Goal: Task Accomplishment & Management: Complete application form

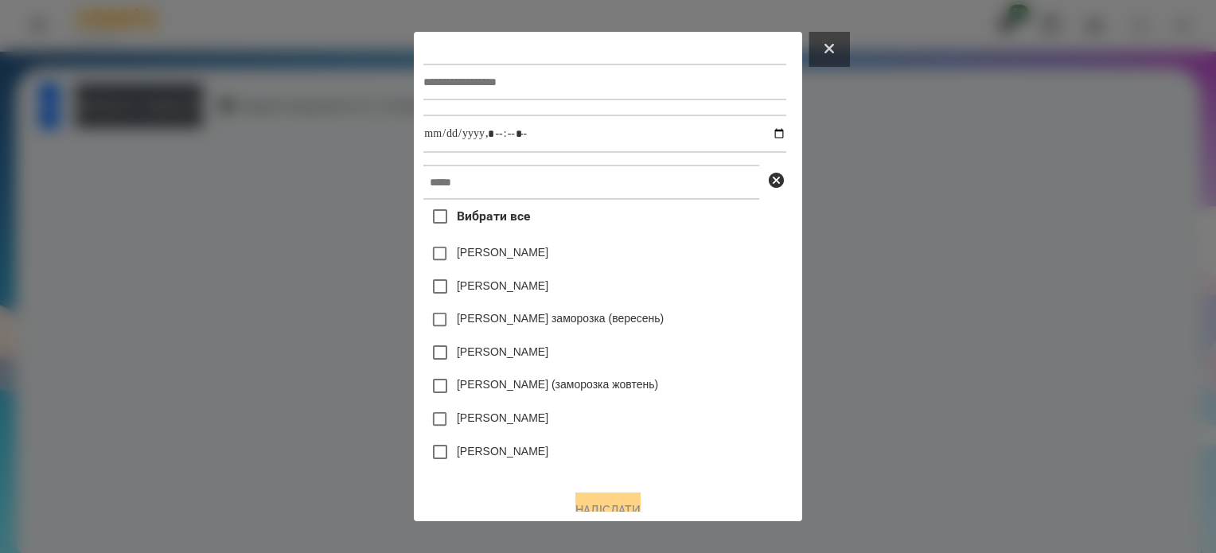
click at [850, 38] on button at bounding box center [829, 49] width 41 height 35
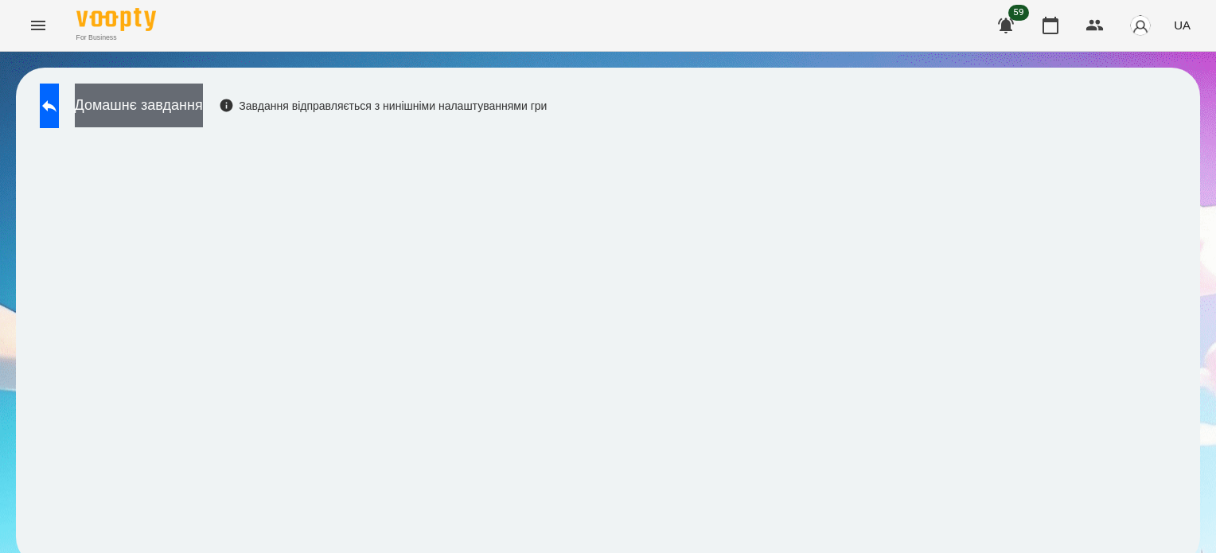
click at [191, 119] on button "Домашнє завдання" at bounding box center [139, 106] width 128 height 44
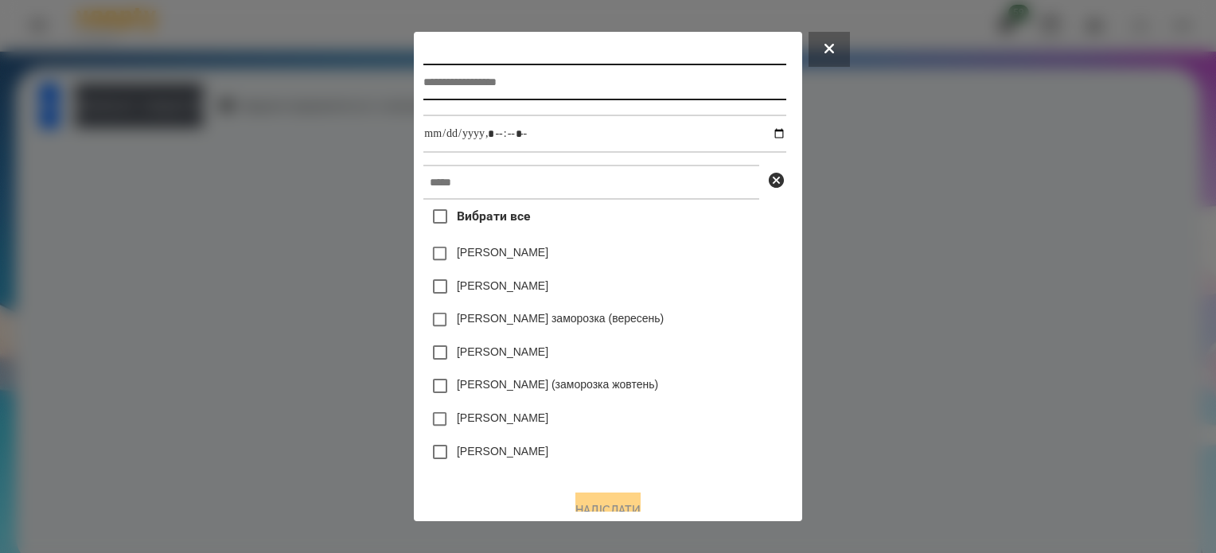
click at [423, 83] on input "text" at bounding box center [604, 82] width 362 height 37
type input "**********"
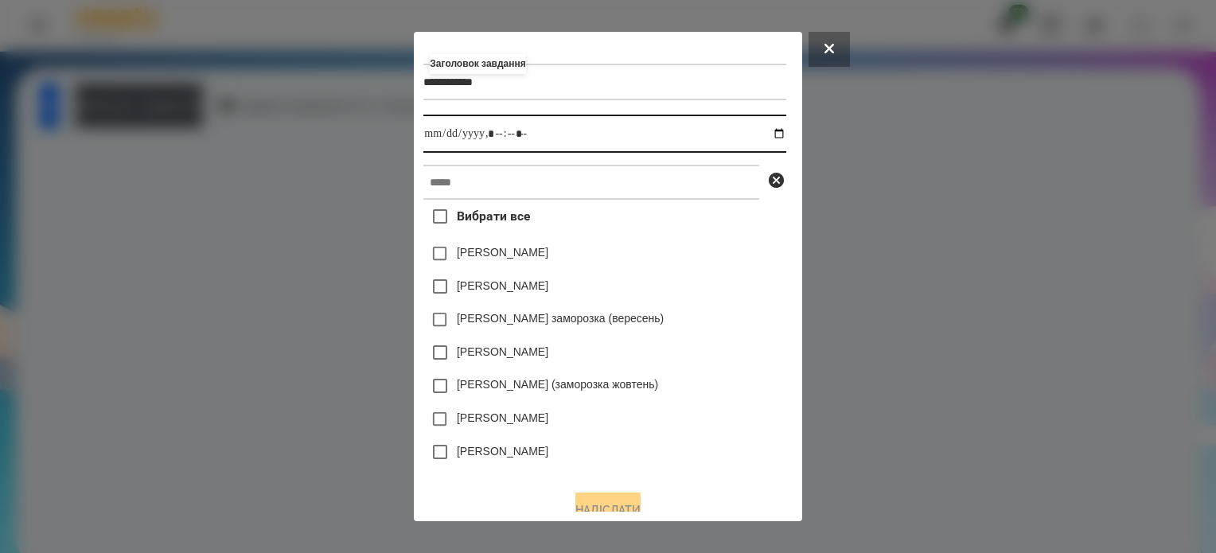
click at [786, 133] on input "datetime-local" at bounding box center [604, 134] width 362 height 38
click at [495, 130] on input "datetime-local" at bounding box center [604, 134] width 362 height 38
type input "**********"
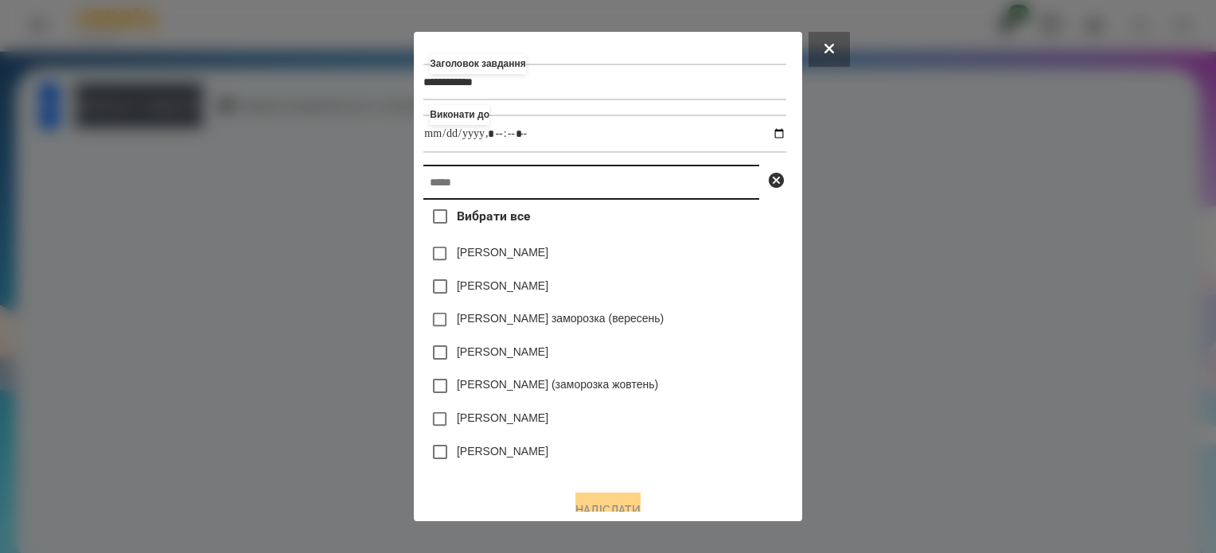
click at [478, 185] on input "text" at bounding box center [591, 182] width 336 height 35
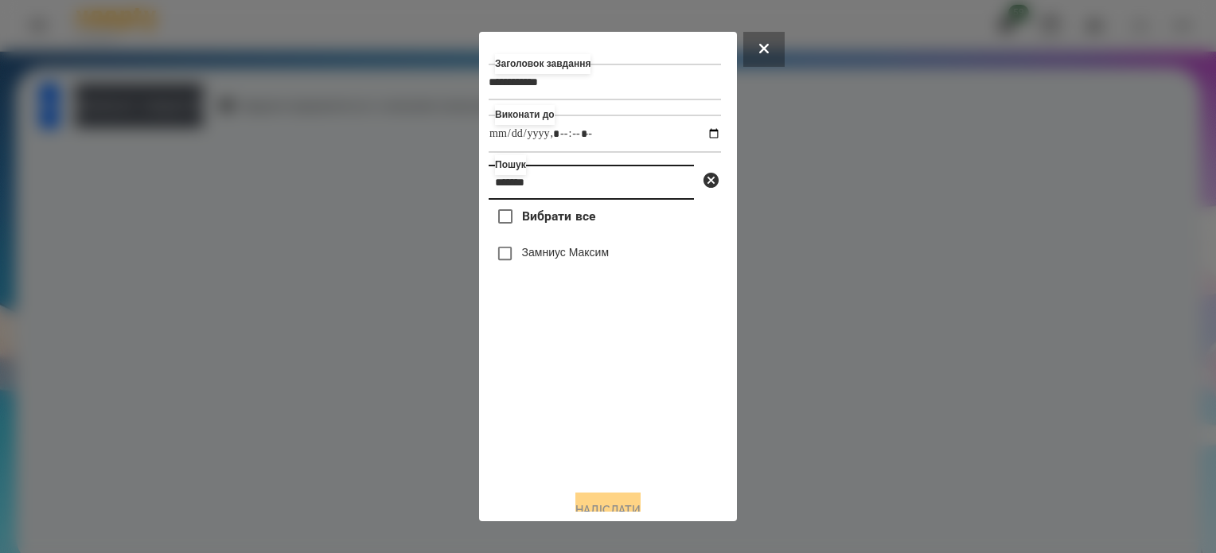
type input "*******"
click at [639, 509] on button "Надіслати" at bounding box center [607, 510] width 65 height 35
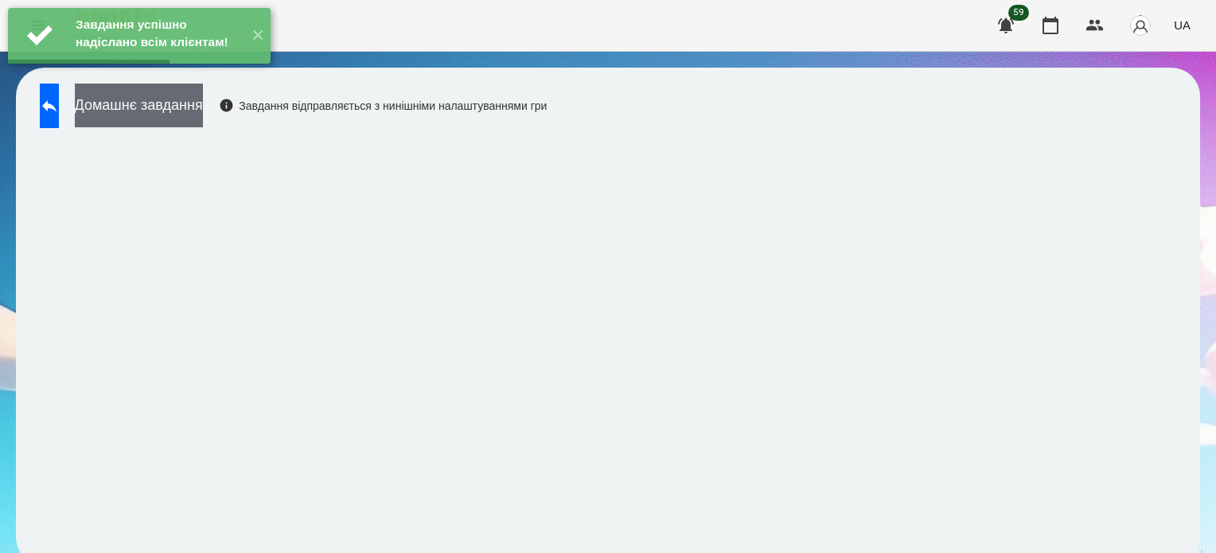
click at [203, 114] on button "Домашнє завдання" at bounding box center [139, 106] width 128 height 44
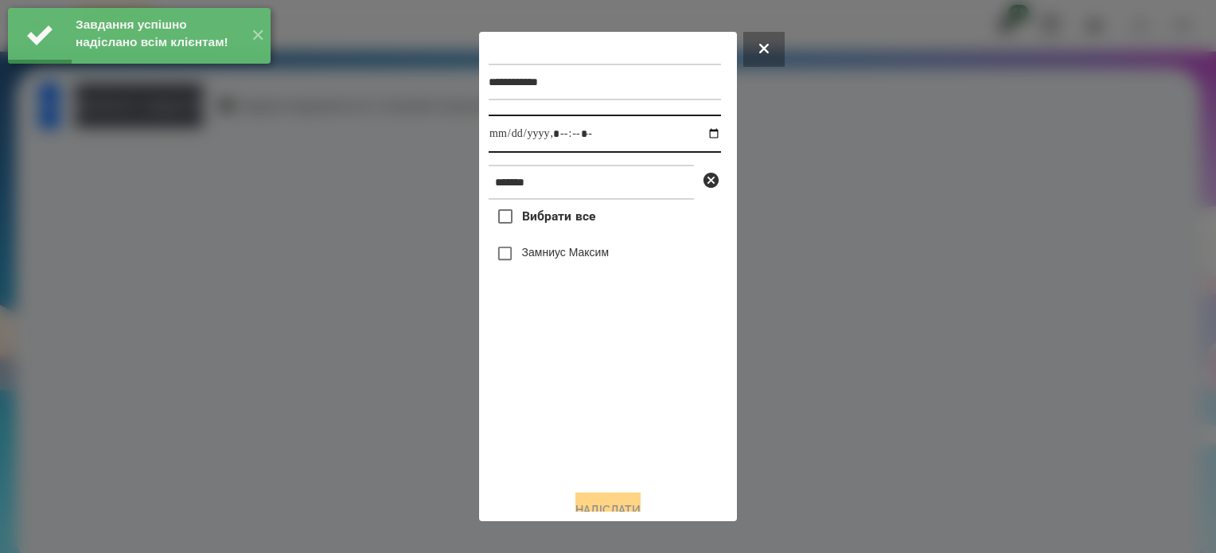
click at [698, 137] on input "datetime-local" at bounding box center [605, 134] width 232 height 38
type input "**********"
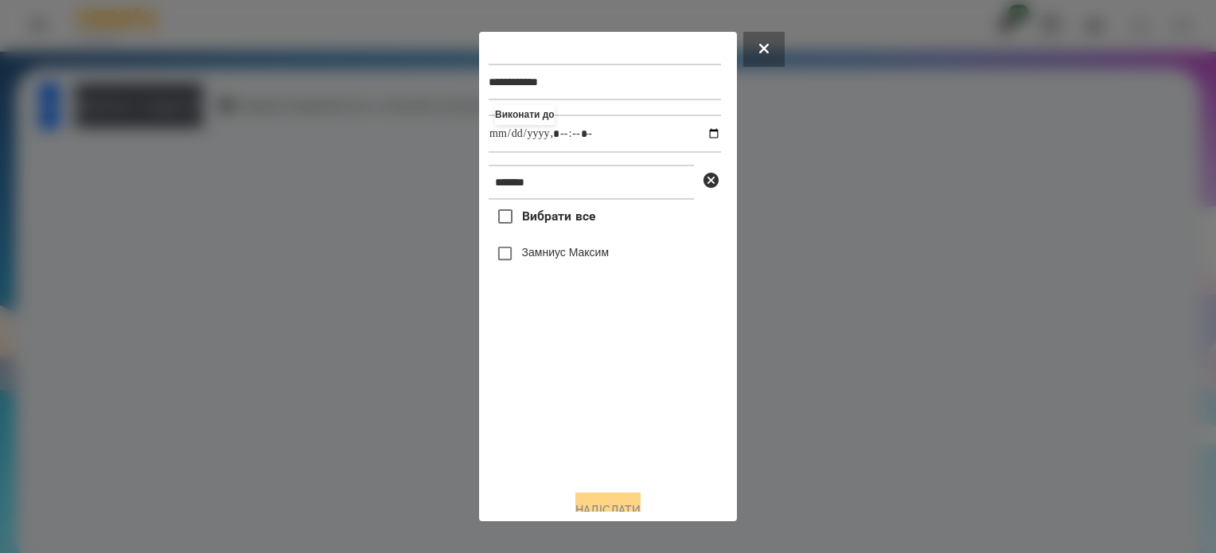
click at [567, 400] on div "Вибрати все [PERSON_NAME]" at bounding box center [605, 338] width 232 height 277
click at [634, 507] on button "Надіслати" at bounding box center [607, 510] width 65 height 35
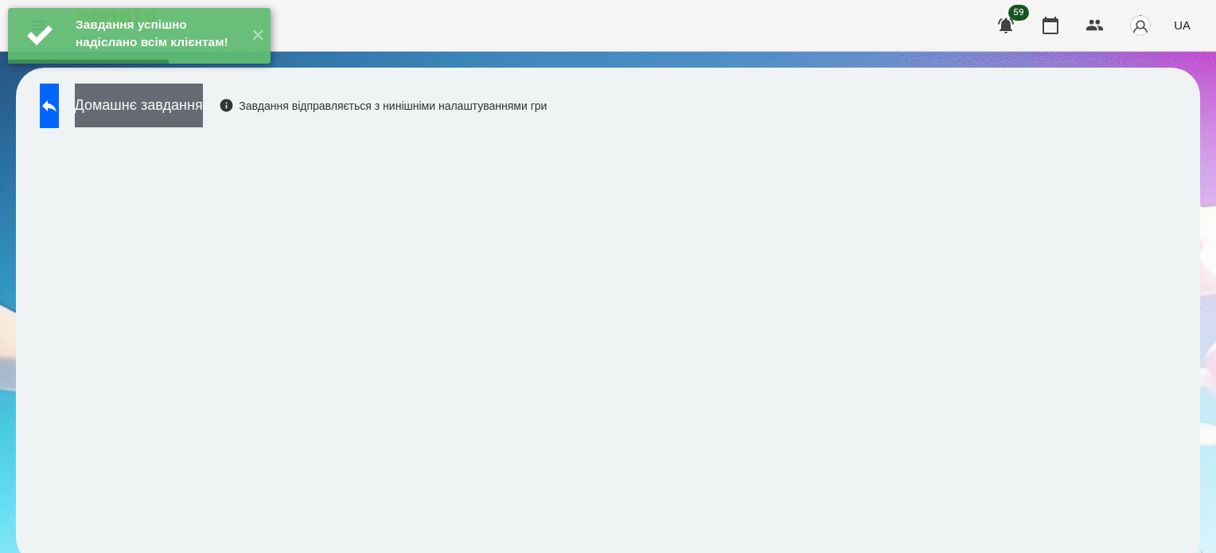
click at [203, 102] on button "Домашнє завдання" at bounding box center [139, 106] width 128 height 44
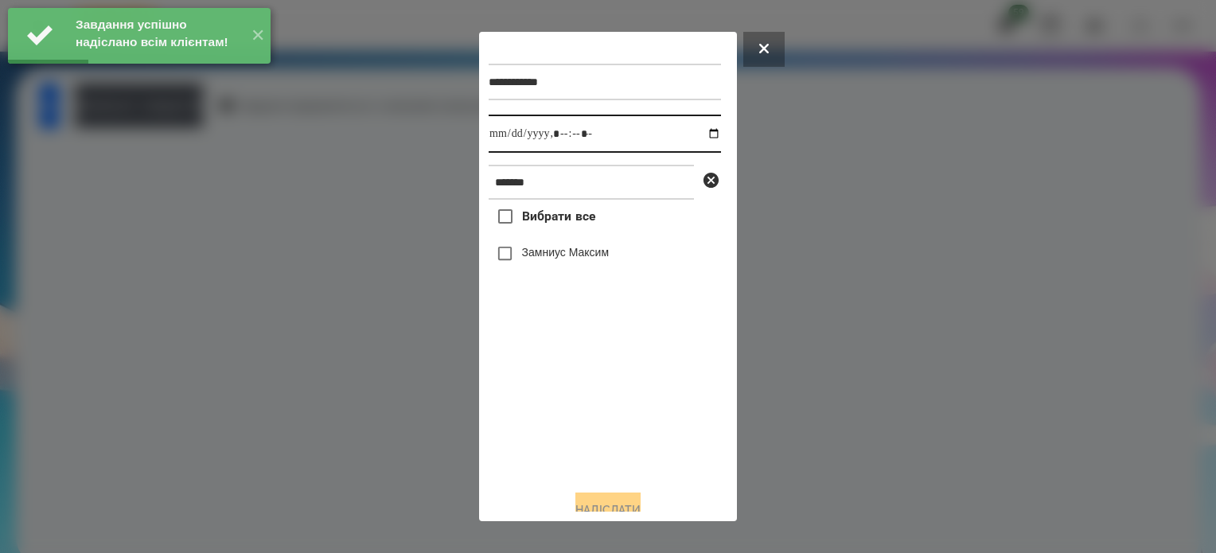
click at [700, 138] on input "datetime-local" at bounding box center [605, 134] width 232 height 38
type input "**********"
drag, startPoint x: 551, startPoint y: 442, endPoint x: 536, endPoint y: 405, distance: 39.6
click at [548, 434] on div "Вибрати все [PERSON_NAME]" at bounding box center [605, 338] width 232 height 277
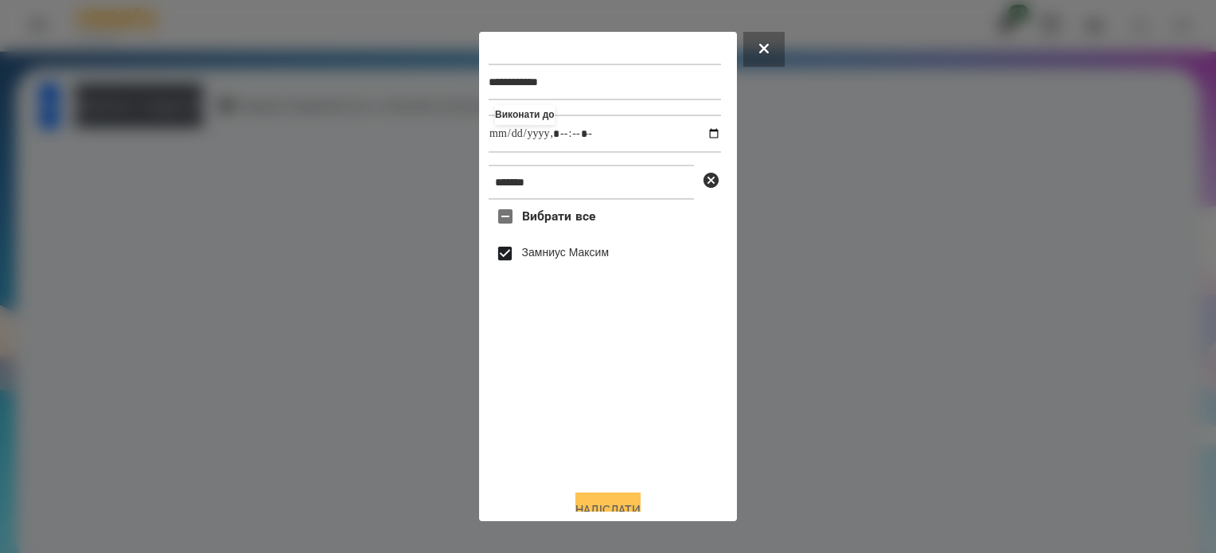
click at [610, 500] on button "Надіслати" at bounding box center [607, 510] width 65 height 35
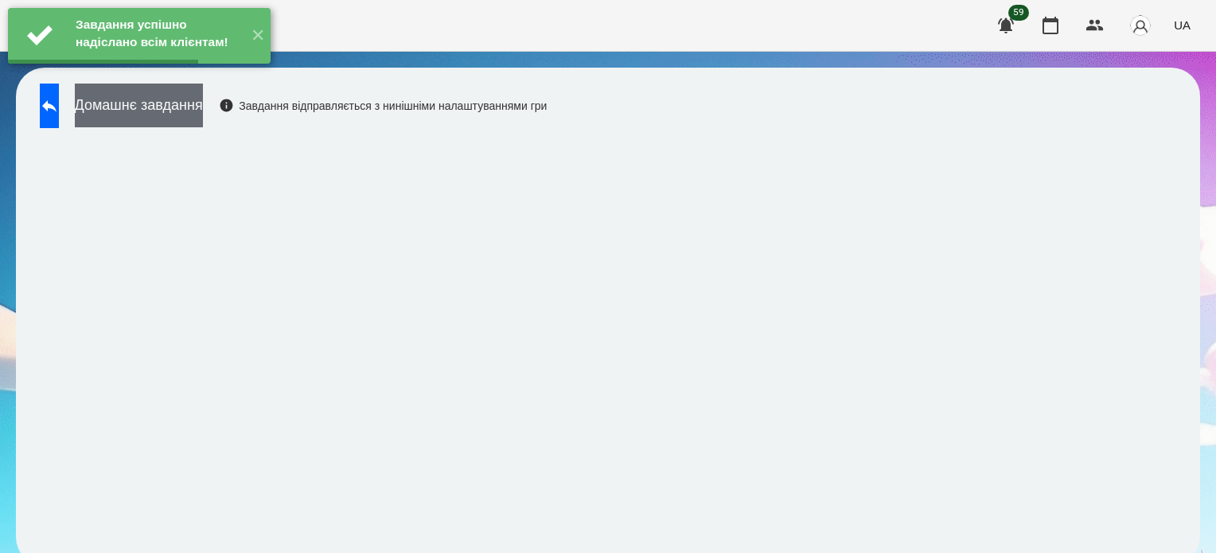
click at [203, 102] on button "Домашнє завдання" at bounding box center [139, 106] width 128 height 44
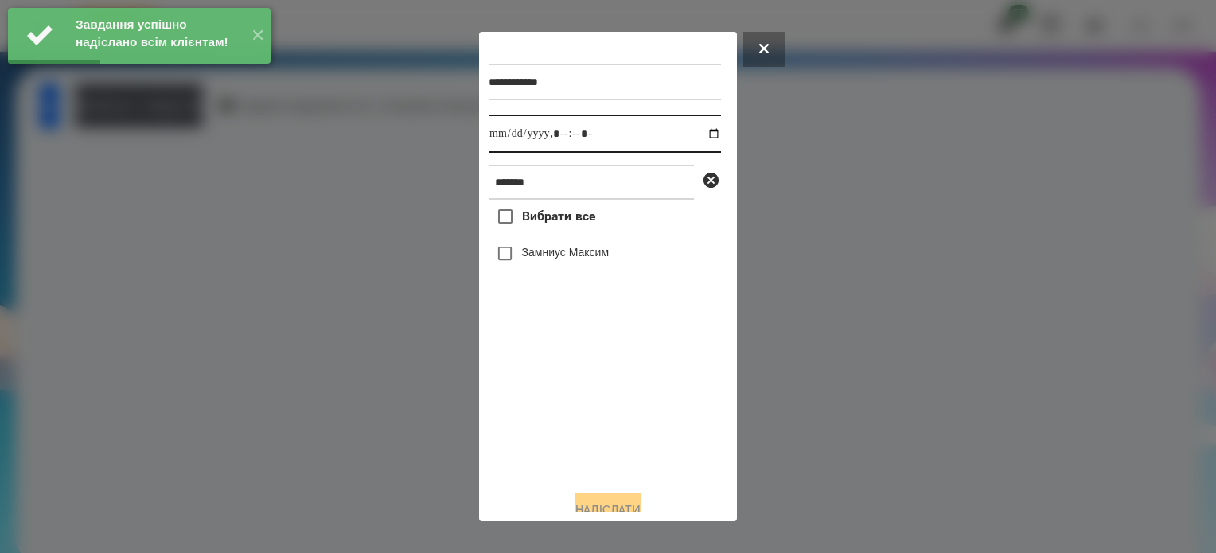
click at [697, 135] on input "datetime-local" at bounding box center [605, 134] width 232 height 38
type input "**********"
drag, startPoint x: 574, startPoint y: 409, endPoint x: 547, endPoint y: 353, distance: 61.9
click at [574, 405] on div "Вибрати все [PERSON_NAME]" at bounding box center [605, 338] width 232 height 277
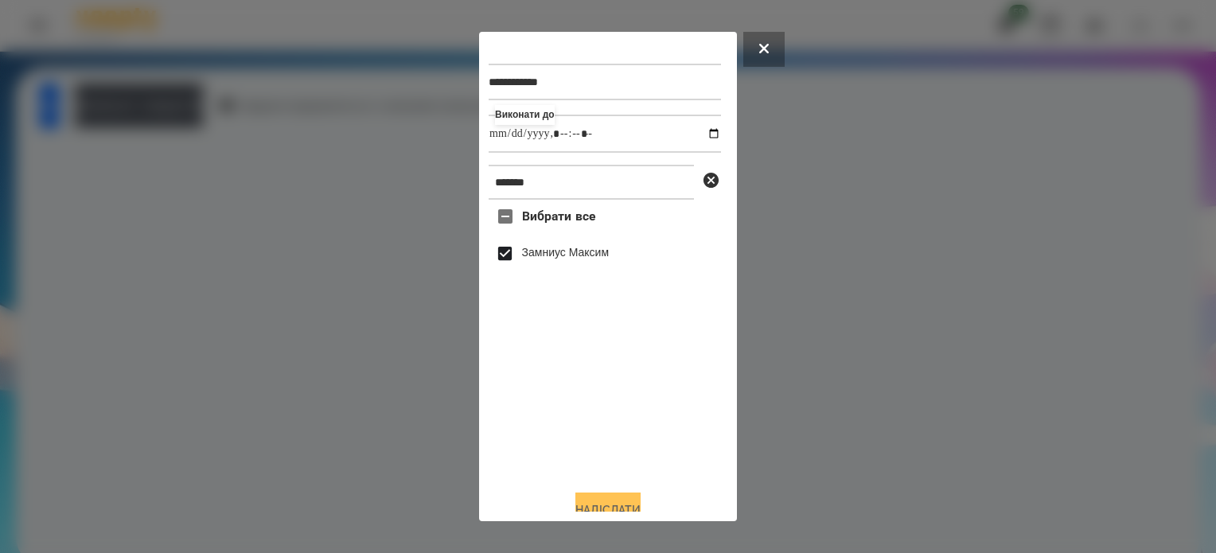
click at [621, 506] on button "Надіслати" at bounding box center [607, 510] width 65 height 35
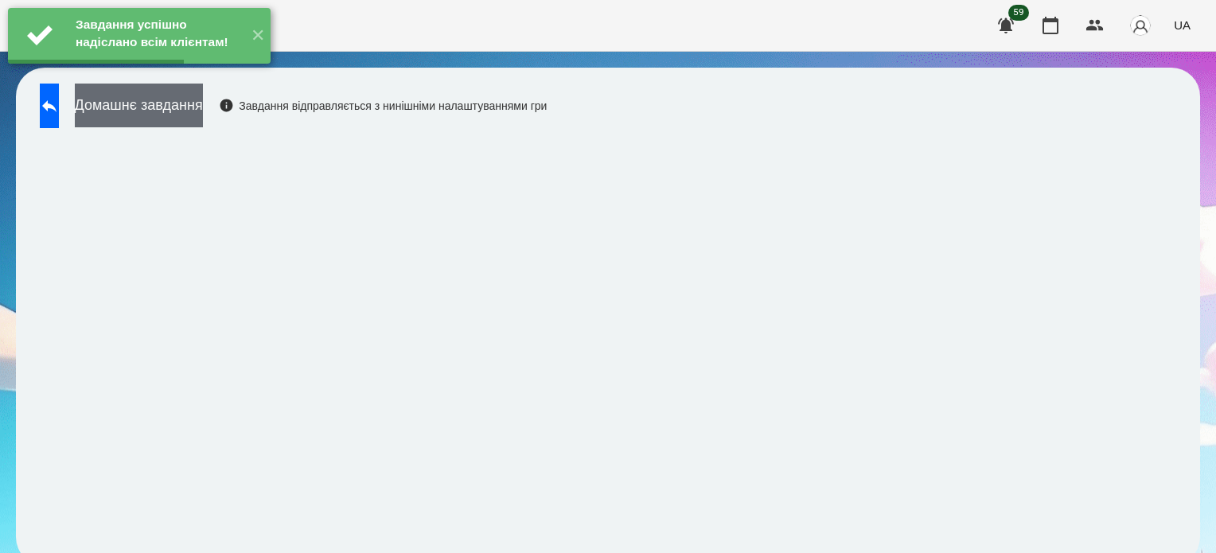
click at [203, 104] on button "Домашнє завдання" at bounding box center [139, 106] width 128 height 44
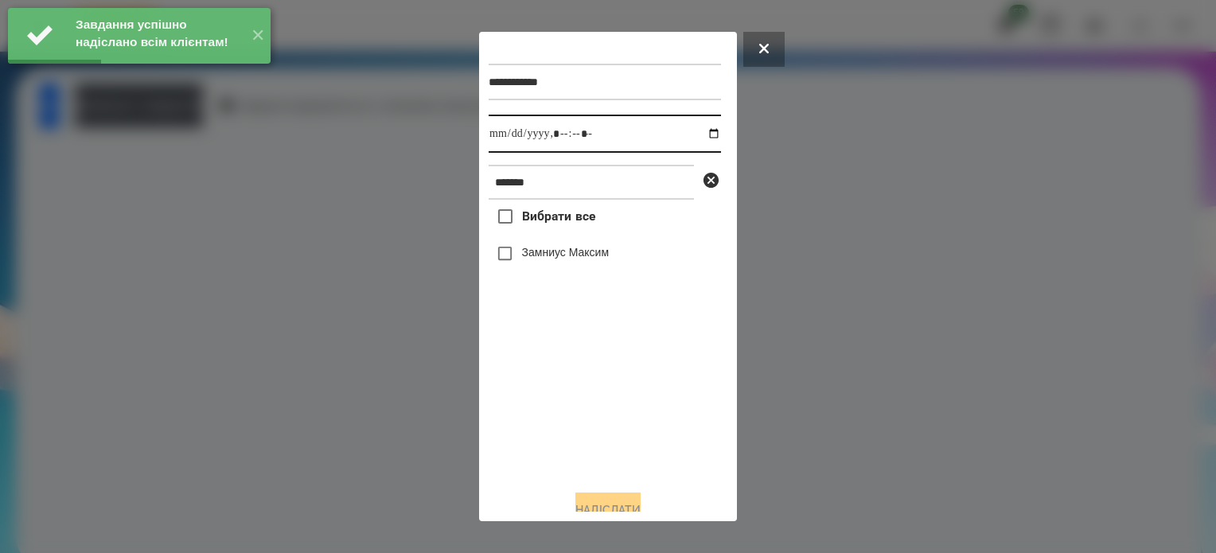
click at [700, 135] on input "datetime-local" at bounding box center [605, 134] width 232 height 38
type input "**********"
click at [611, 424] on div "Вибрати все [PERSON_NAME]" at bounding box center [605, 338] width 232 height 277
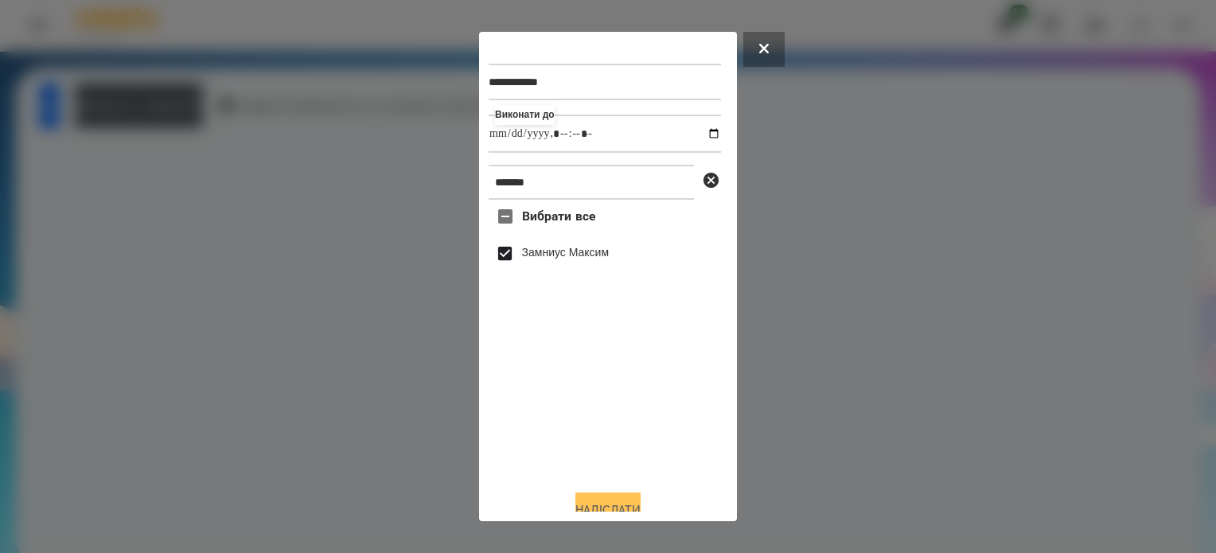
click at [619, 510] on button "Надіслати" at bounding box center [607, 510] width 65 height 35
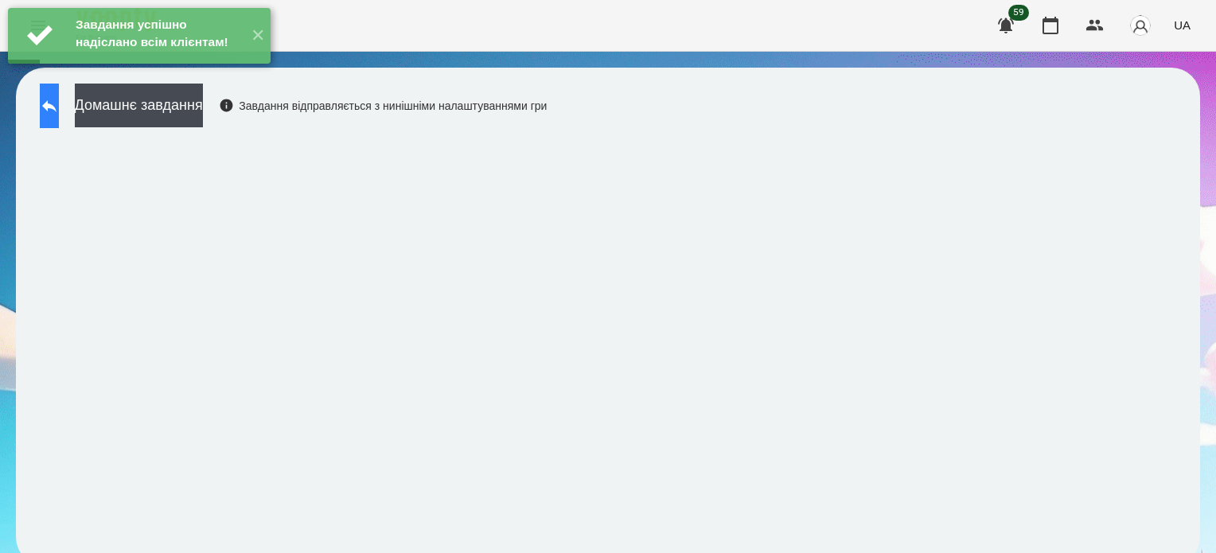
click at [59, 114] on icon at bounding box center [49, 105] width 19 height 19
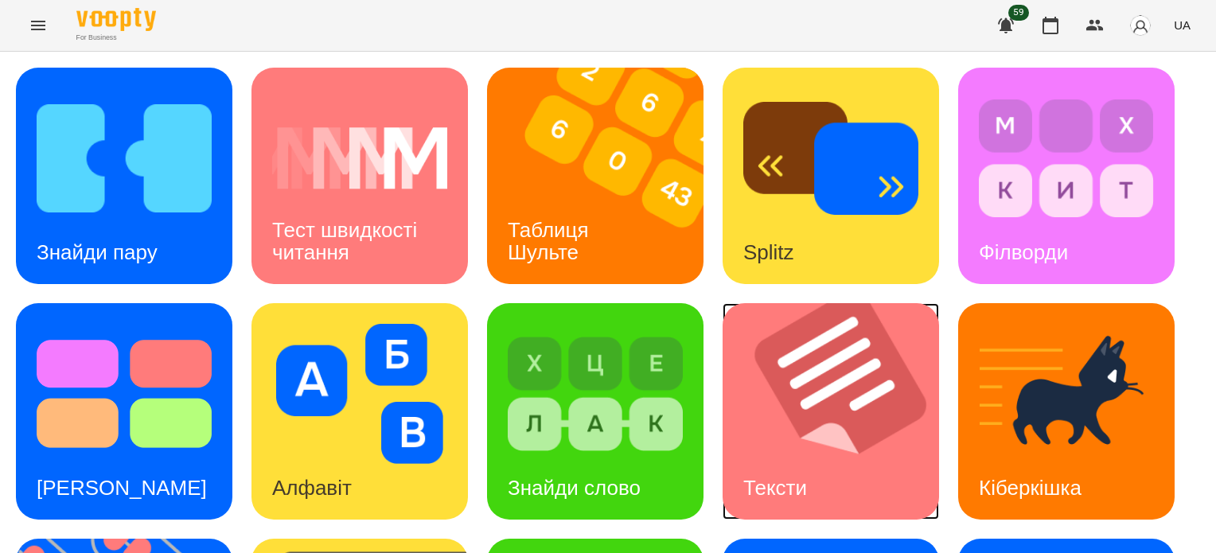
click at [728, 458] on div "Тексти" at bounding box center [775, 488] width 105 height 63
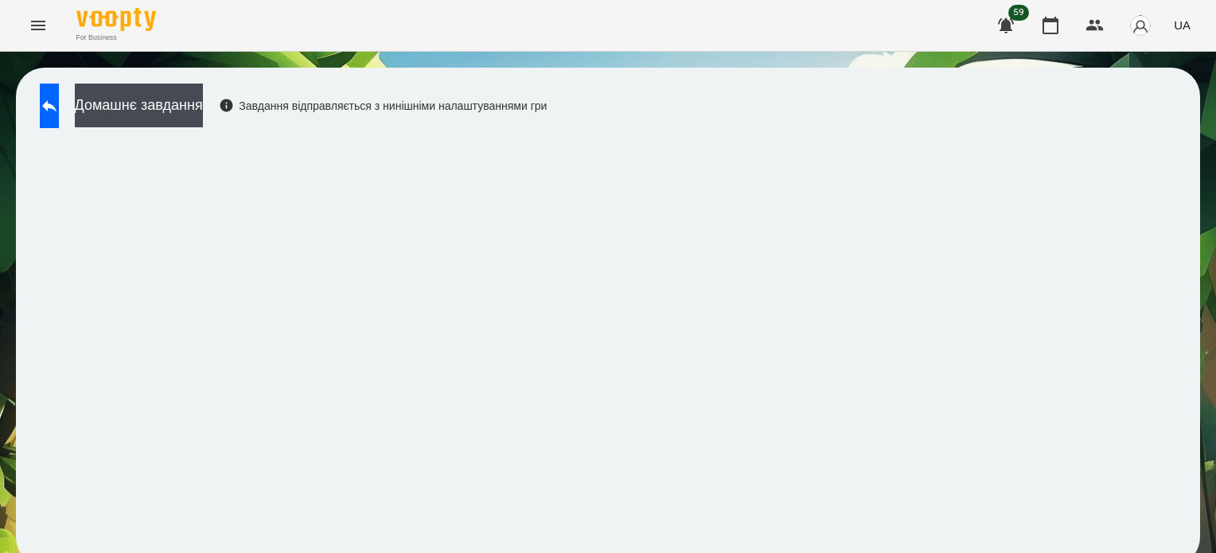
scroll to position [12, 0]
click at [195, 85] on button "Домашнє завдання" at bounding box center [139, 106] width 128 height 44
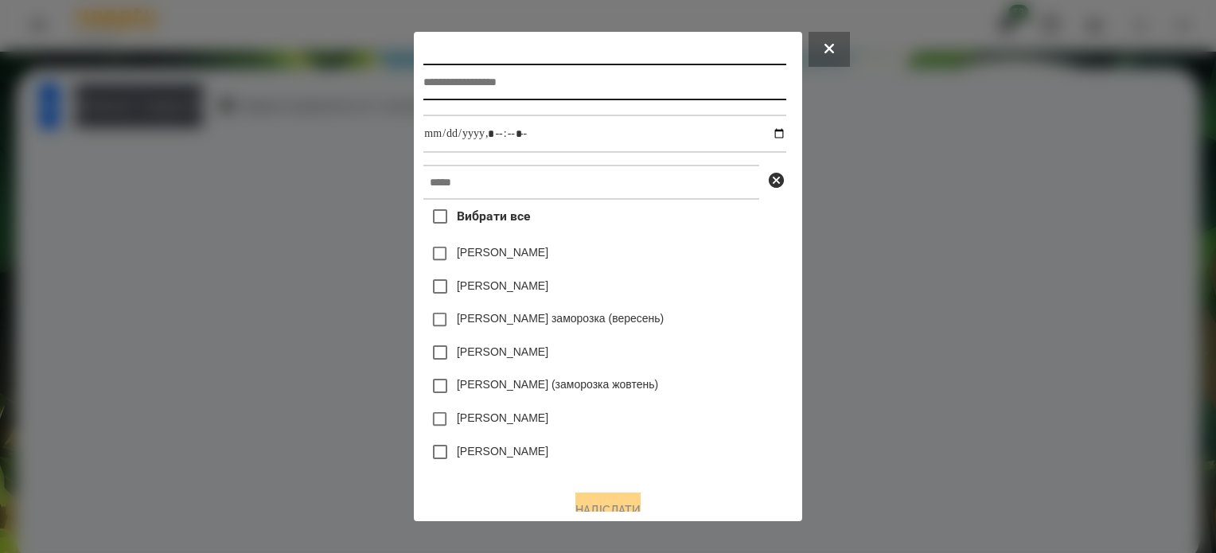
click at [463, 88] on input "text" at bounding box center [604, 82] width 362 height 37
type input "******"
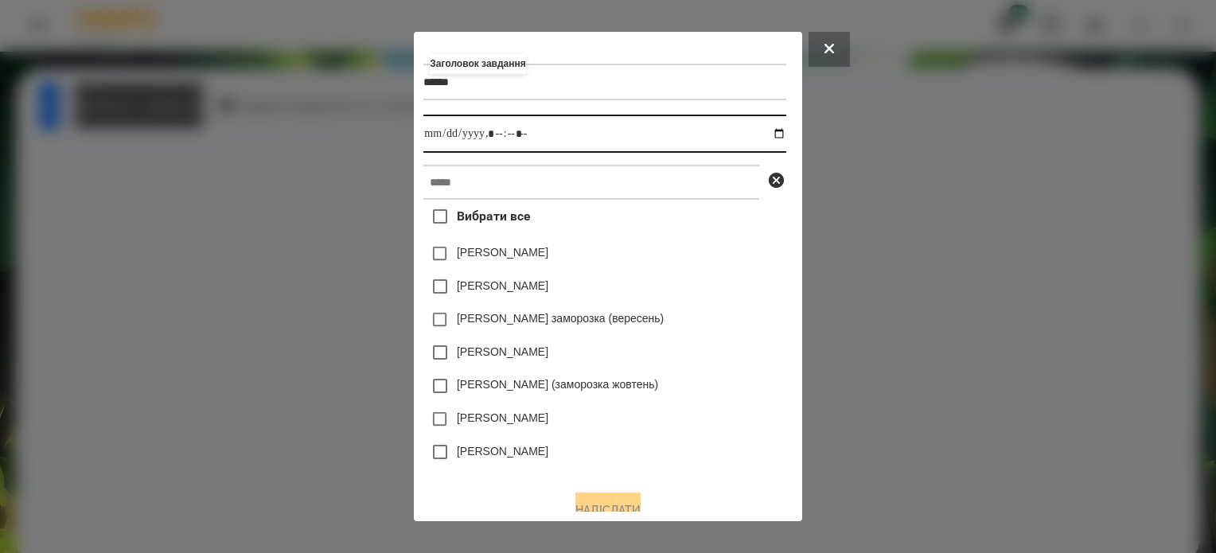
click at [782, 128] on input "datetime-local" at bounding box center [604, 134] width 362 height 38
click at [493, 137] on input "datetime-local" at bounding box center [604, 134] width 362 height 38
type input "**********"
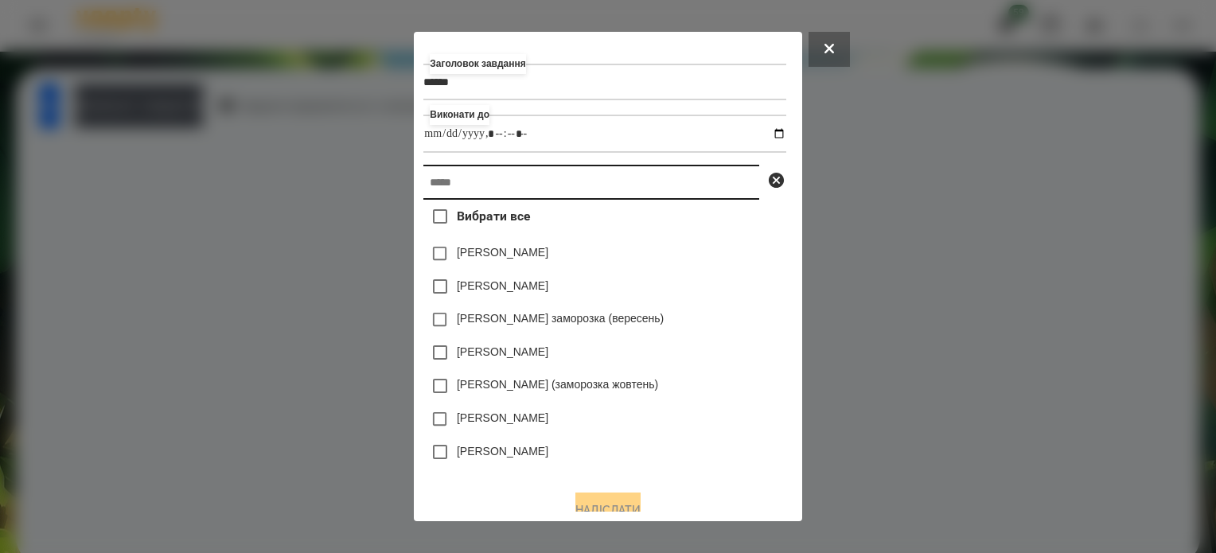
click at [466, 187] on input "text" at bounding box center [591, 182] width 336 height 35
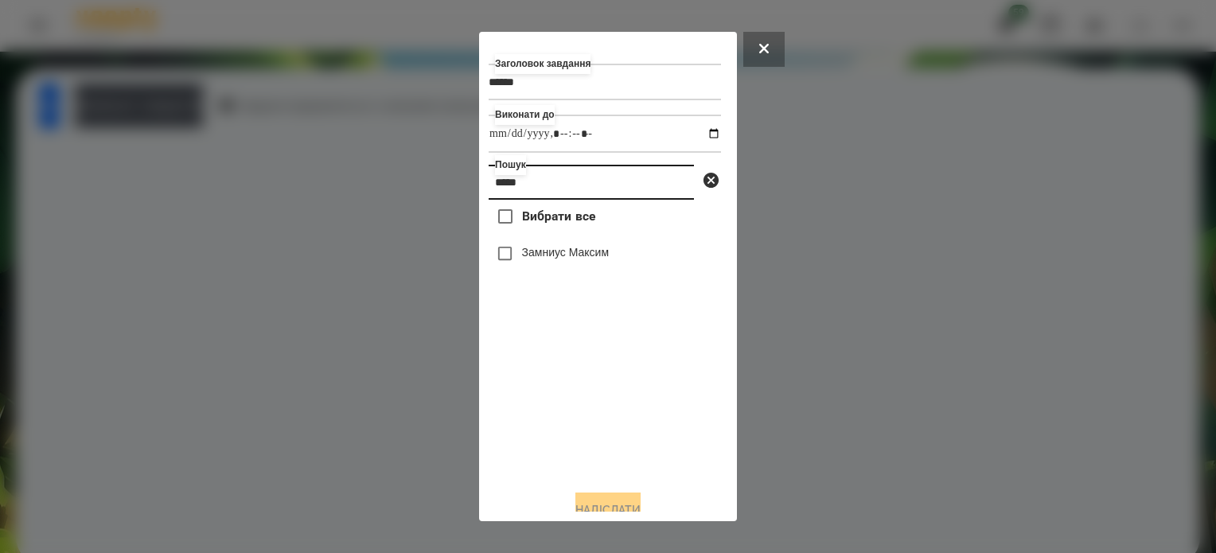
type input "*****"
click at [627, 505] on button "Надіслати" at bounding box center [607, 510] width 65 height 35
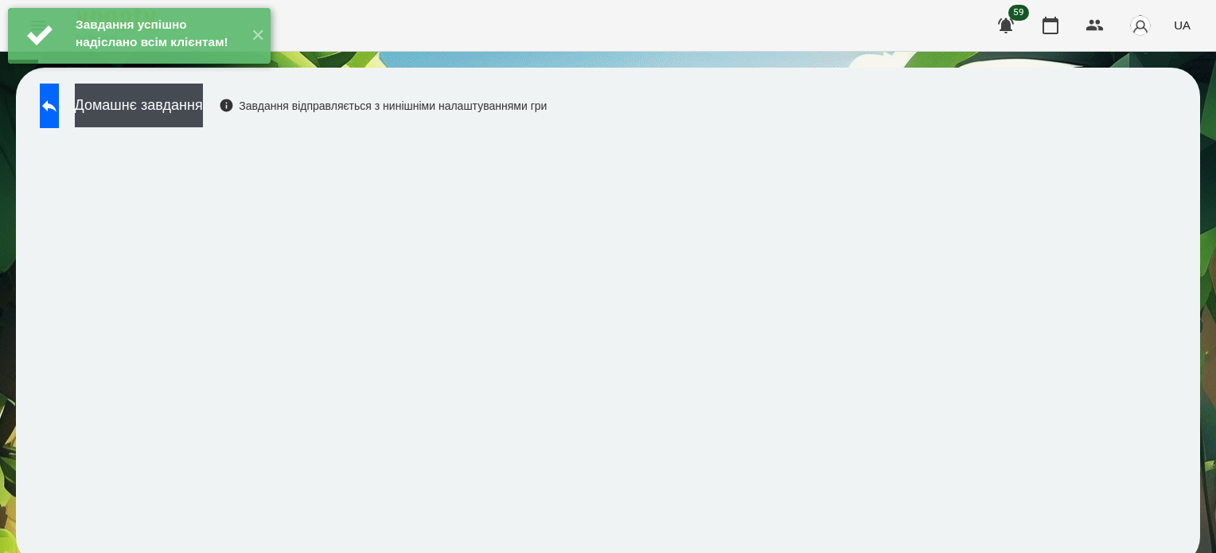
click at [236, 72] on div "Завдання успішно надіслано всім клієнтам! ✕" at bounding box center [139, 36] width 279 height 72
click at [203, 101] on button "Домашнє завдання" at bounding box center [139, 106] width 128 height 44
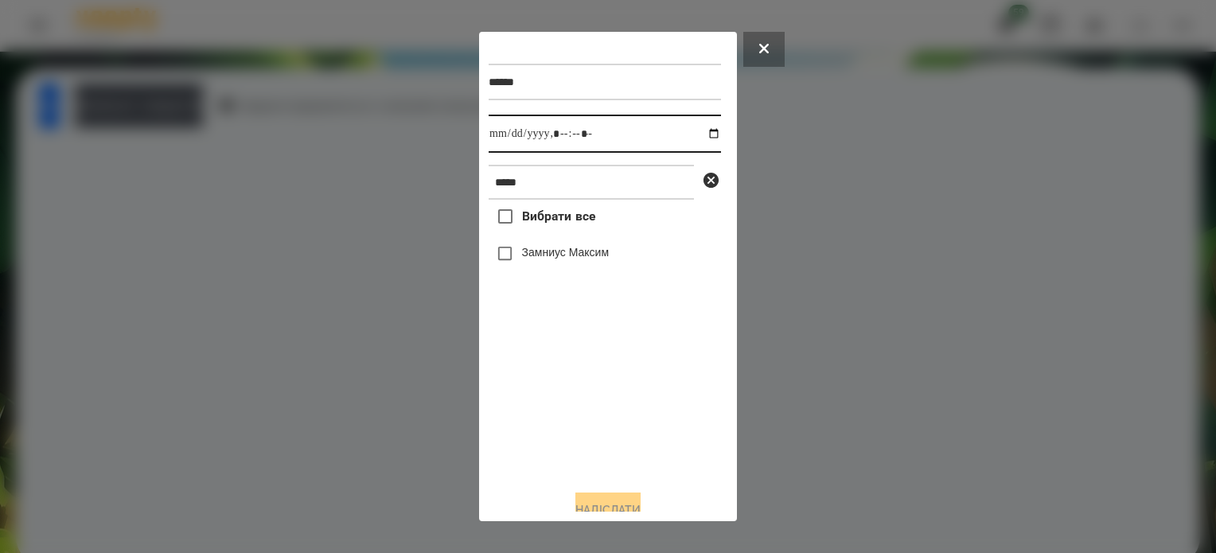
click at [698, 133] on input "datetime-local" at bounding box center [605, 134] width 232 height 38
type input "**********"
drag, startPoint x: 552, startPoint y: 426, endPoint x: 528, endPoint y: 385, distance: 46.7
click at [550, 421] on div "Вибрати все [PERSON_NAME]" at bounding box center [605, 338] width 232 height 277
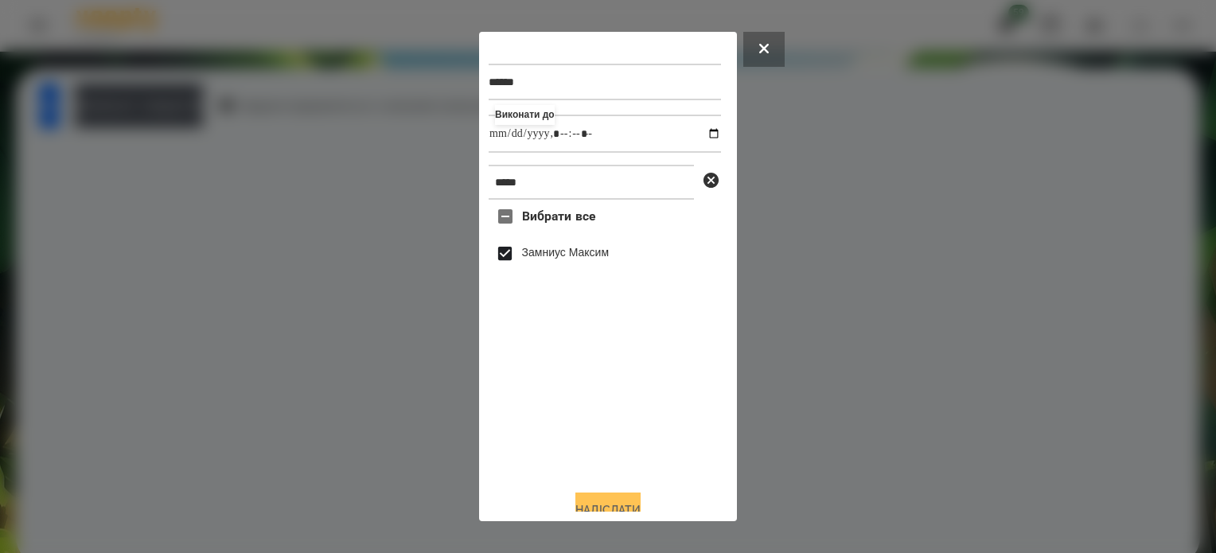
click at [605, 501] on button "Надіслати" at bounding box center [607, 510] width 65 height 35
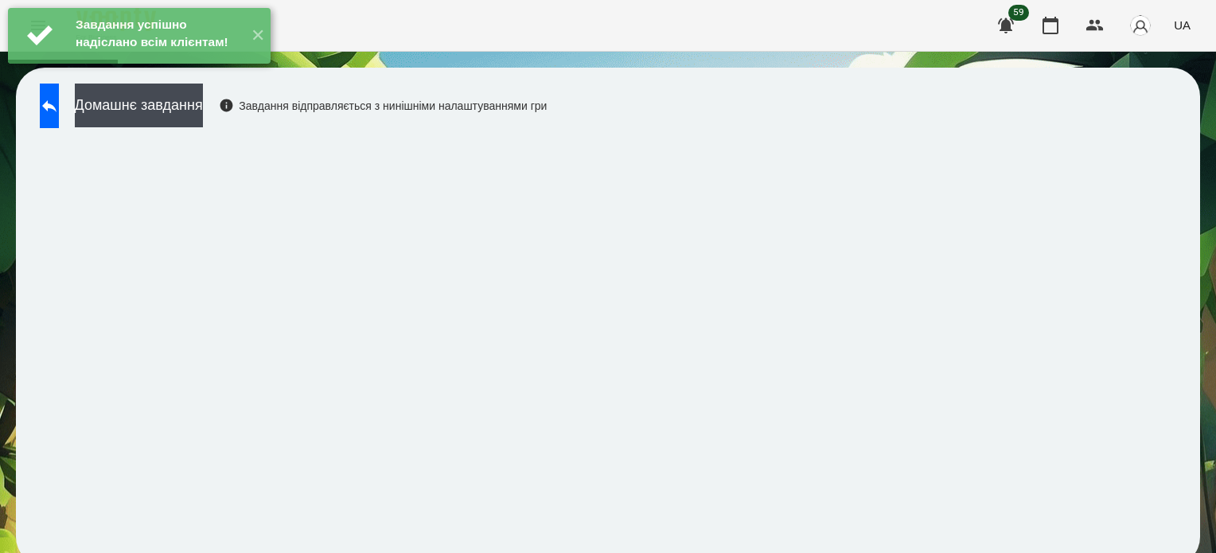
click at [220, 72] on div "Завдання успішно надіслано всім клієнтам! ✕" at bounding box center [139, 36] width 279 height 72
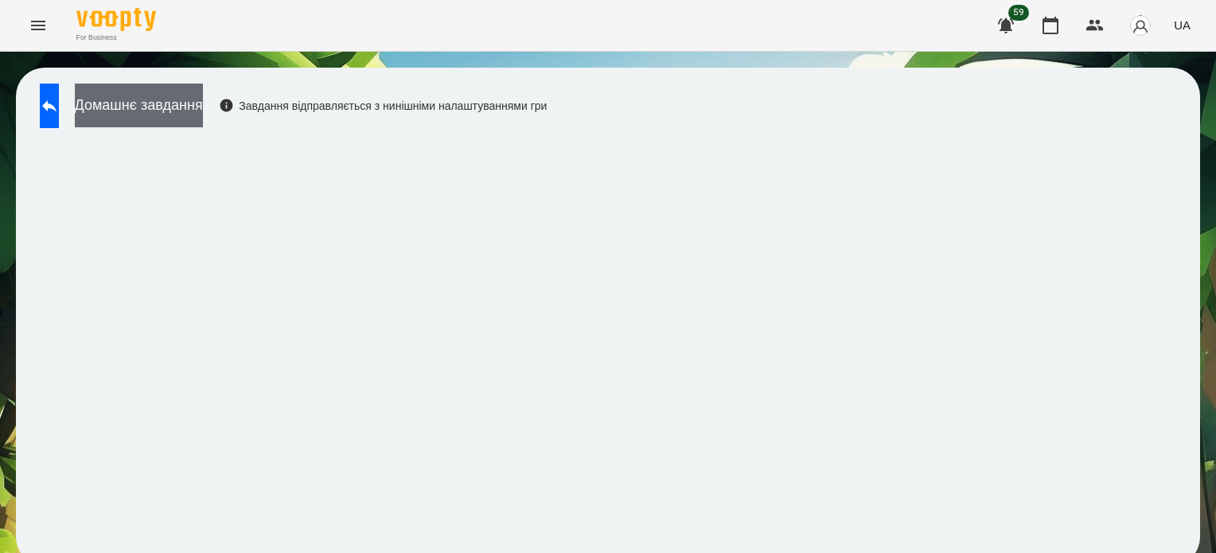
click at [203, 96] on button "Домашнє завдання" at bounding box center [139, 106] width 128 height 44
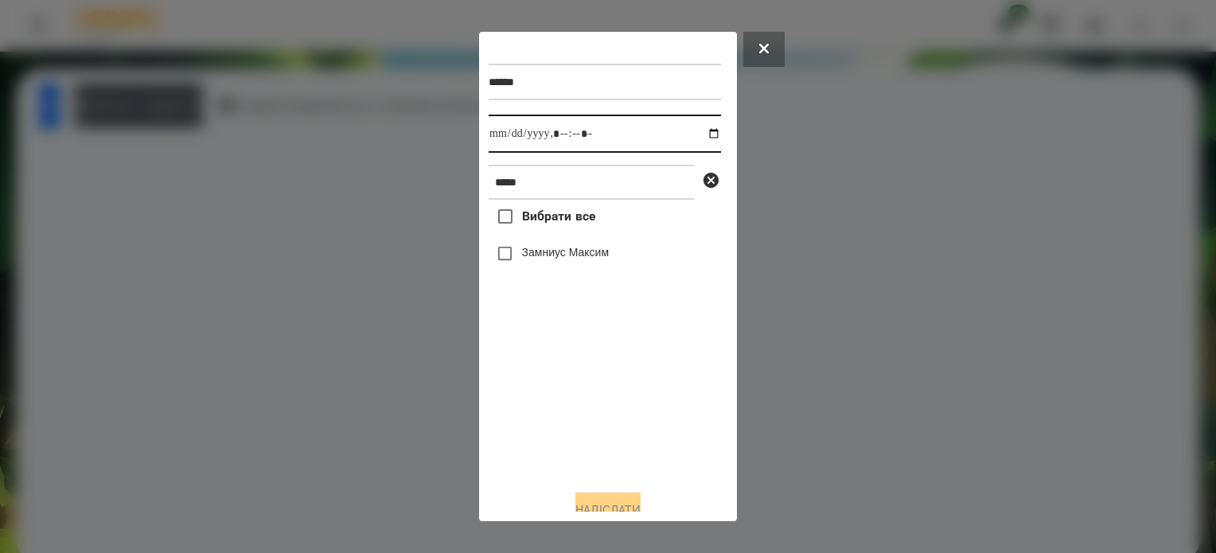
click at [700, 136] on input "datetime-local" at bounding box center [605, 134] width 232 height 38
type input "**********"
click at [574, 400] on div "Вибрати все [PERSON_NAME]" at bounding box center [605, 338] width 232 height 277
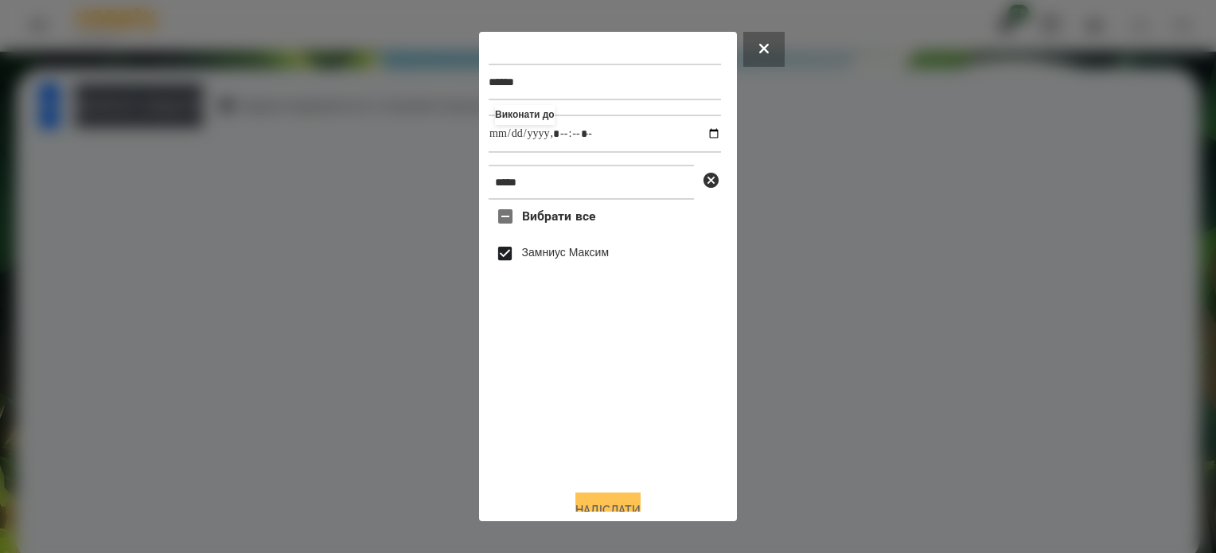
click at [620, 505] on button "Надіслати" at bounding box center [607, 510] width 65 height 35
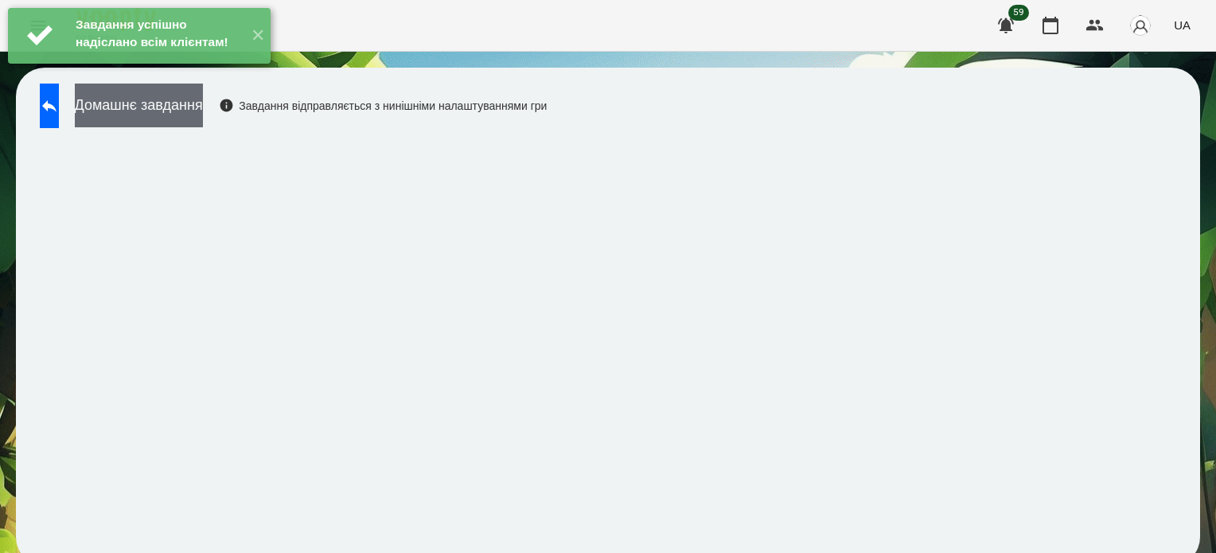
click at [203, 100] on button "Домашнє завдання" at bounding box center [139, 106] width 128 height 44
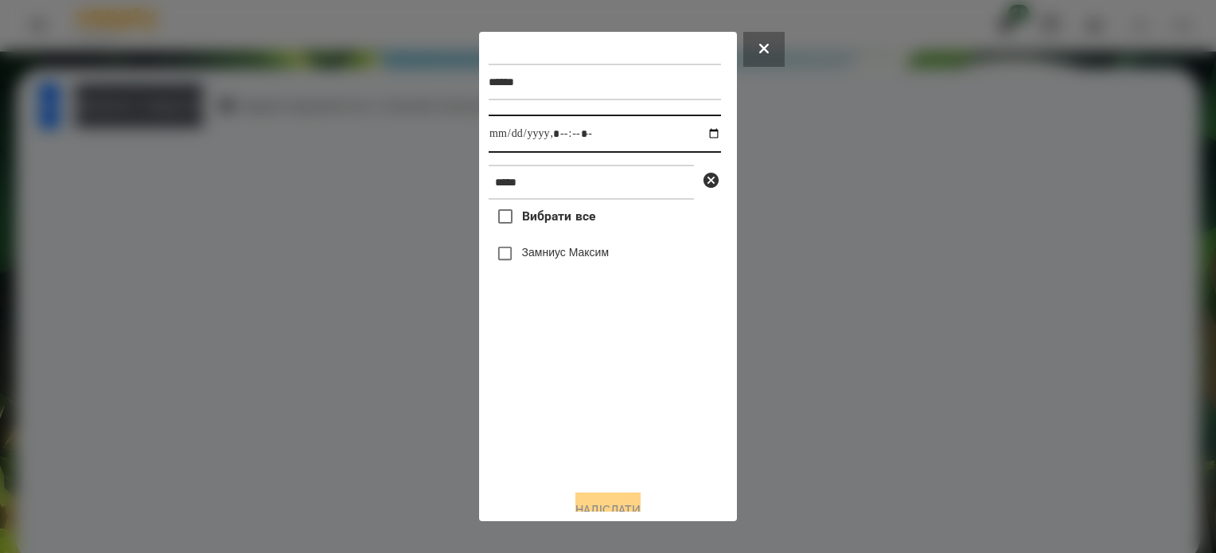
click at [700, 133] on input "datetime-local" at bounding box center [605, 134] width 232 height 38
type input "**********"
drag, startPoint x: 584, startPoint y: 435, endPoint x: 563, endPoint y: 388, distance: 52.0
click at [584, 432] on div "Вибрати все [PERSON_NAME]" at bounding box center [605, 338] width 232 height 277
click at [511, 295] on div "Вибрати все [PERSON_NAME]" at bounding box center [605, 338] width 232 height 277
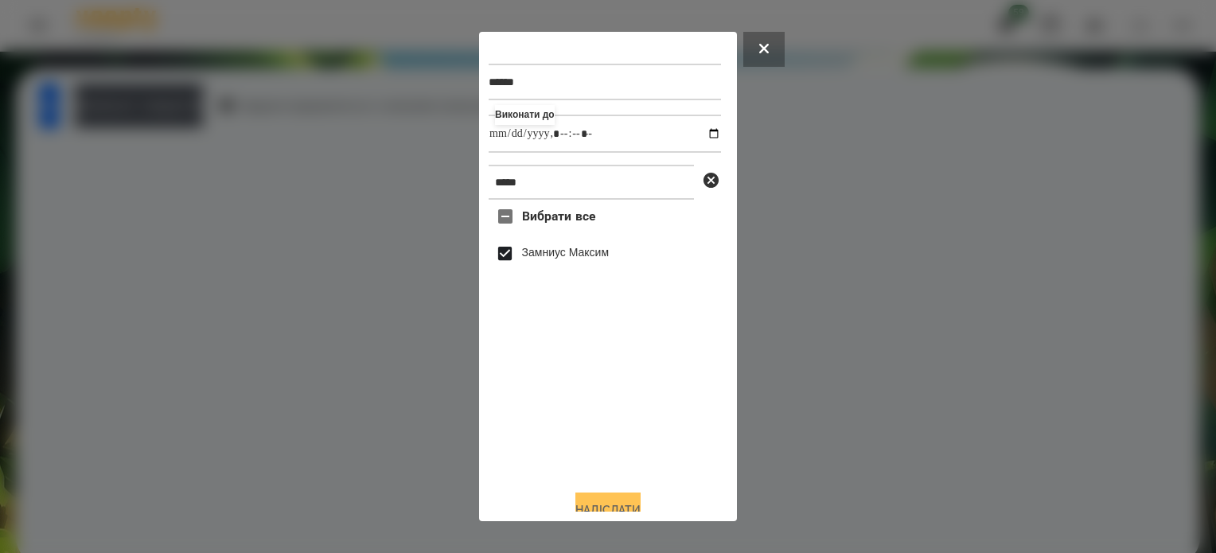
click at [617, 505] on button "Надіслати" at bounding box center [607, 510] width 65 height 35
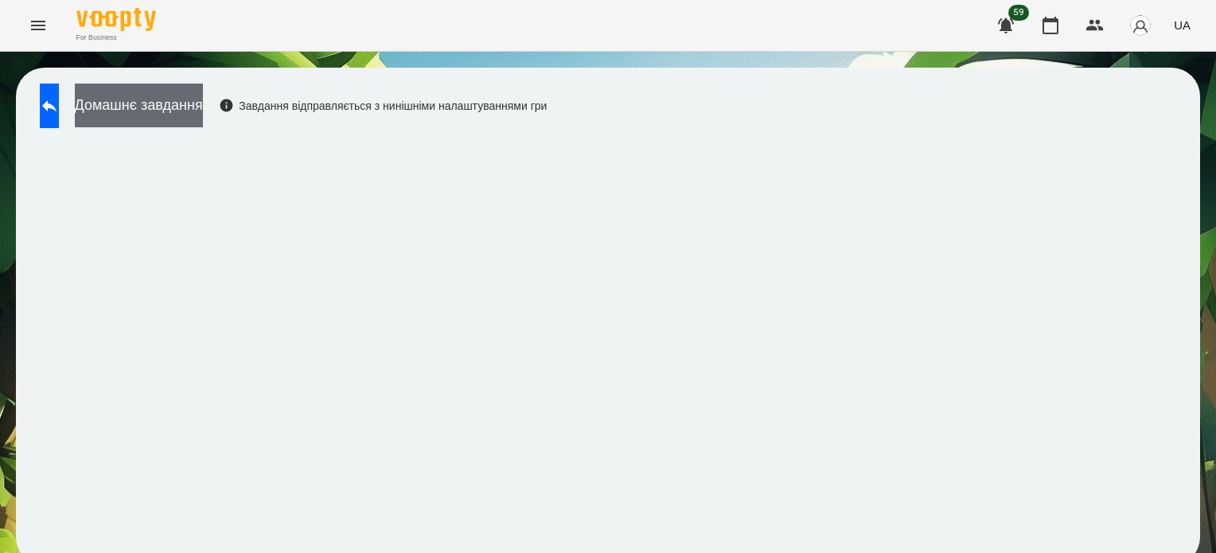
click at [203, 101] on button "Домашнє завдання" at bounding box center [139, 106] width 128 height 44
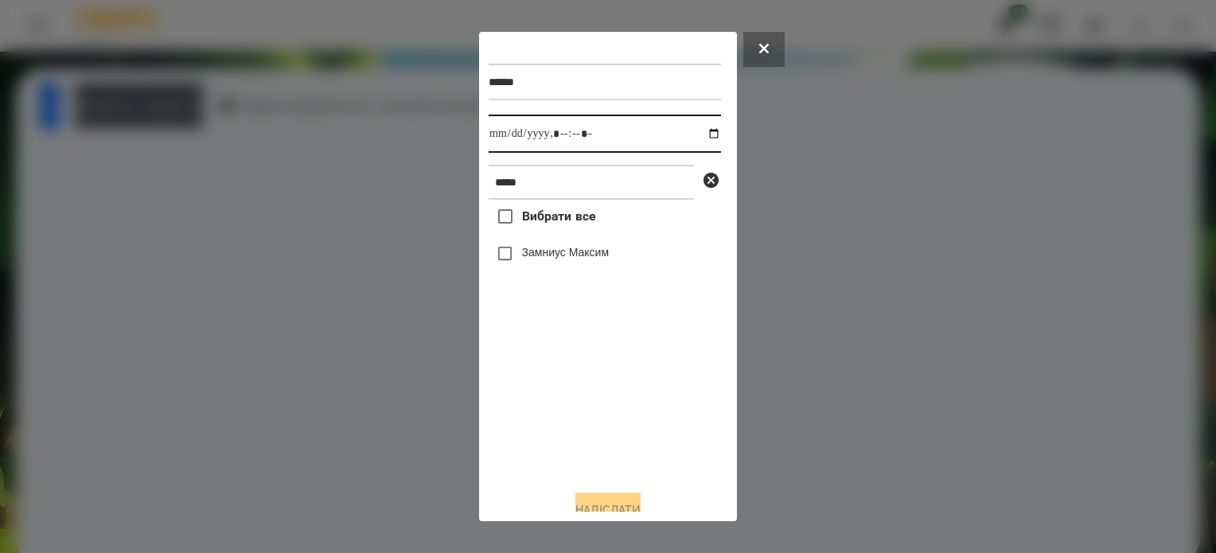
click at [697, 136] on input "datetime-local" at bounding box center [605, 134] width 232 height 38
type input "**********"
drag, startPoint x: 625, startPoint y: 427, endPoint x: 591, endPoint y: 390, distance: 50.2
click at [623, 423] on div "Вибрати все [PERSON_NAME]" at bounding box center [605, 338] width 232 height 277
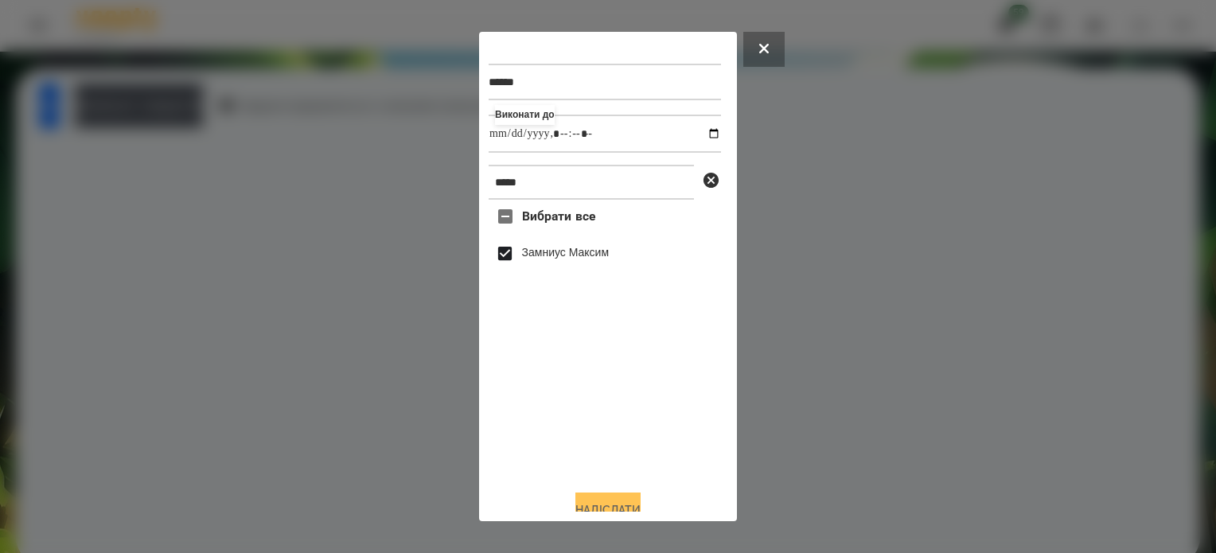
click at [595, 502] on button "Надіслати" at bounding box center [607, 510] width 65 height 35
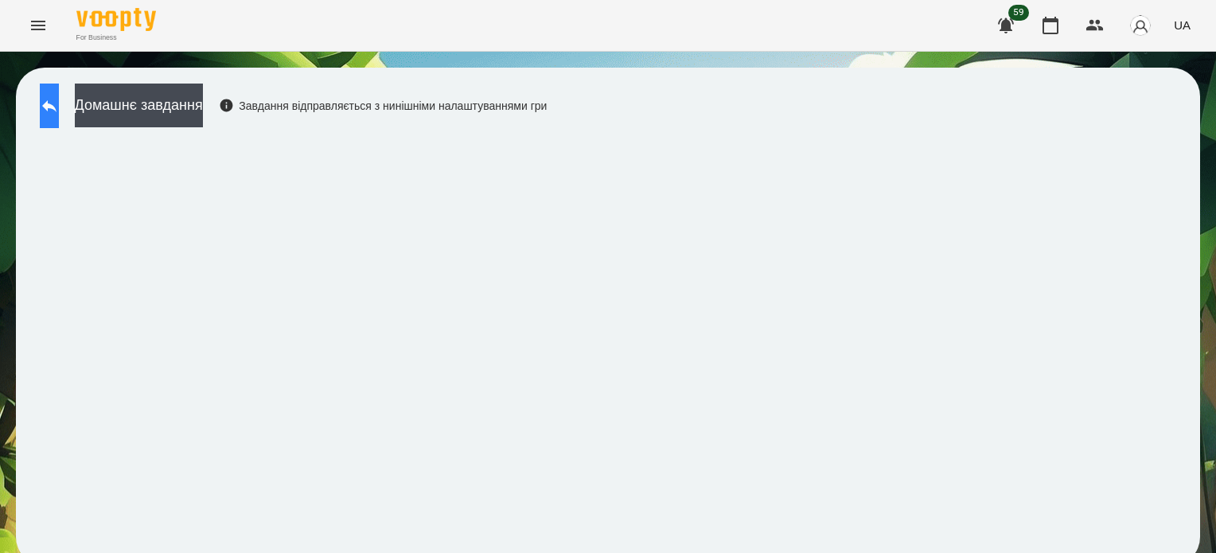
click at [57, 100] on icon at bounding box center [49, 106] width 14 height 12
